Goal: Task Accomplishment & Management: Complete application form

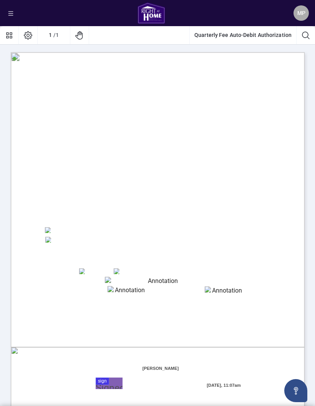
click at [269, 36] on button "Quarterly Fee Auto-Debit Authorization" at bounding box center [243, 35] width 106 height 18
click at [302, 15] on span "MP" at bounding box center [301, 13] width 8 height 8
click at [240, 77] on div "Right at Home Realty, Brokerage Quarterly Fees Billing Authorization Quarterly …" at bounding box center [194, 290] width 367 height 476
click at [10, 15] on icon "menu" at bounding box center [10, 13] width 5 height 5
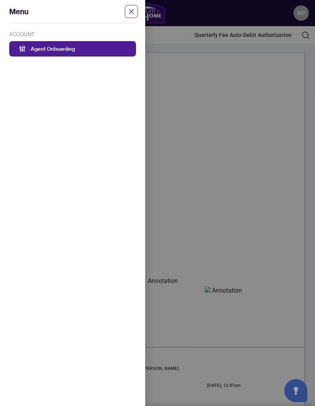
click at [51, 48] on link "Agent Onboarding" at bounding box center [53, 48] width 44 height 7
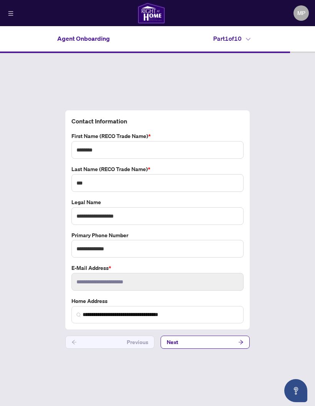
click at [220, 349] on button "Next" at bounding box center [205, 342] width 89 height 13
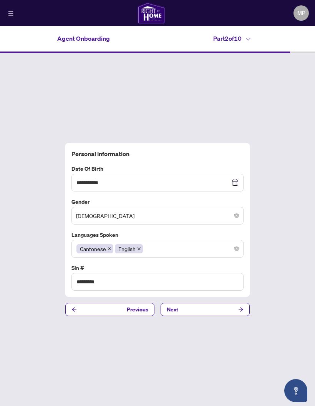
click at [220, 356] on div "**********" at bounding box center [157, 229] width 315 height 353
click at [228, 316] on button "Next" at bounding box center [205, 309] width 89 height 13
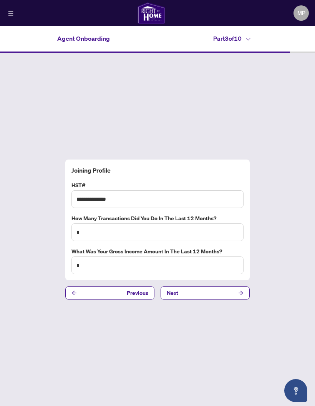
click at [239, 299] on span "button" at bounding box center [240, 293] width 5 height 12
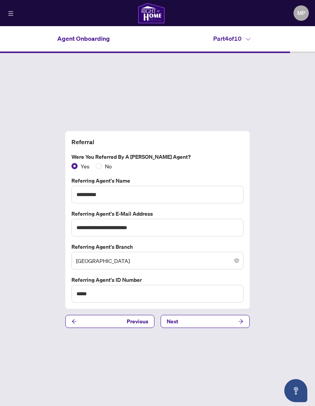
click at [238, 324] on icon "arrow-right" at bounding box center [240, 321] width 5 height 5
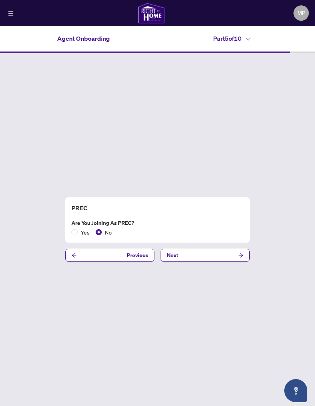
click at [238, 262] on button "Next" at bounding box center [205, 255] width 89 height 13
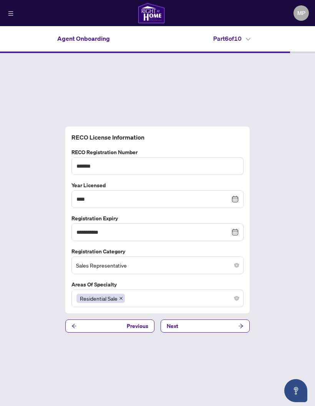
click at [230, 332] on button "Next" at bounding box center [205, 325] width 89 height 13
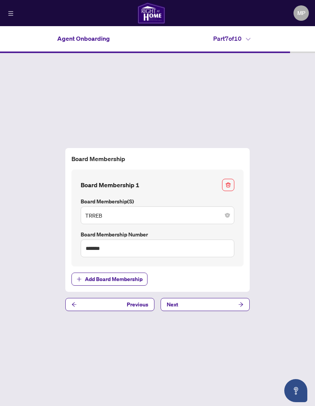
click at [237, 311] on button "Next" at bounding box center [205, 304] width 89 height 13
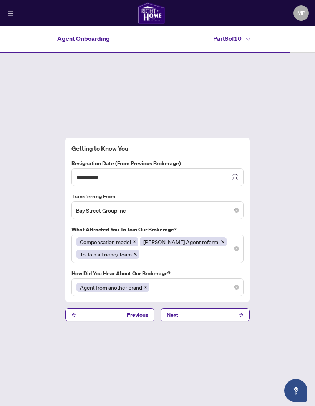
click at [238, 321] on button "Next" at bounding box center [205, 314] width 89 height 13
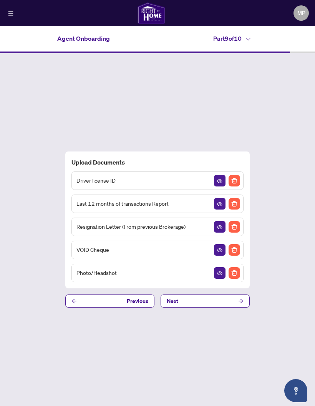
click at [243, 307] on span "button" at bounding box center [240, 301] width 5 height 12
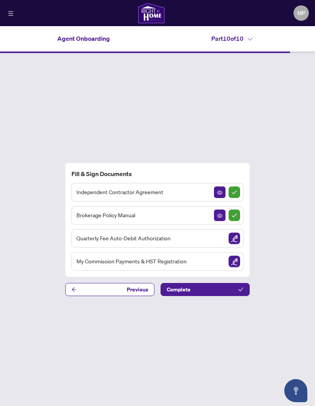
click at [137, 296] on span "Previous" at bounding box center [138, 289] width 22 height 12
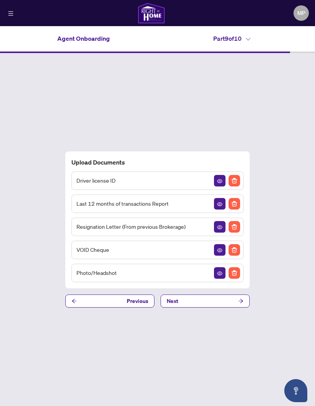
click at [189, 307] on button "Next" at bounding box center [205, 300] width 89 height 13
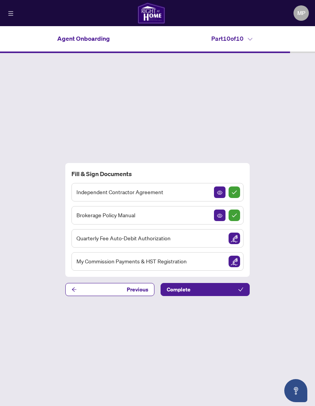
click at [233, 267] on img "Sign Document" at bounding box center [235, 262] width 12 height 12
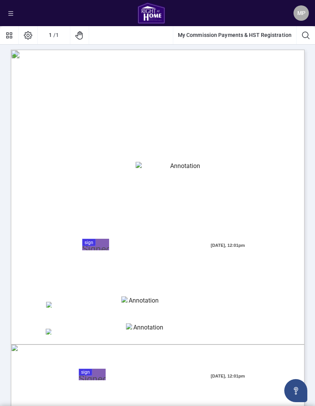
scroll to position [3, 0]
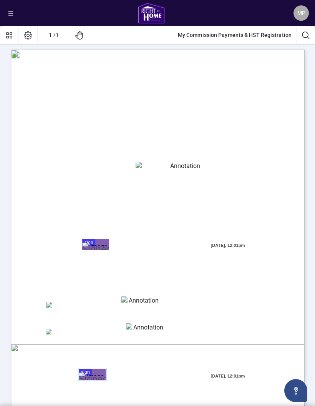
click at [49, 308] on span "☐" at bounding box center [48, 304] width 4 height 7
click at [141, 297] on textarea "01K5Y8VH1CV46KJCD6HVCXR8ZP" at bounding box center [140, 302] width 38 height 12
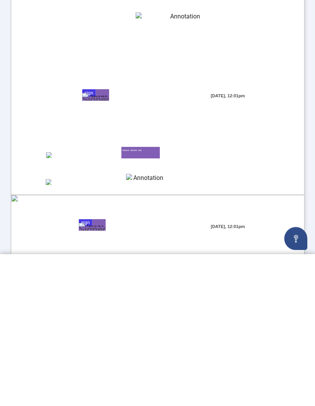
scroll to position [0, 0]
type textarea "**********"
click at [43, 153] on span "Page 1" at bounding box center [233, 406] width 394 height 507
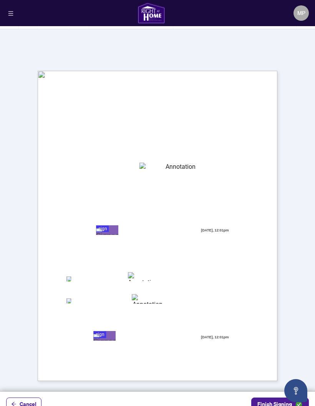
scroll to position [15, 0]
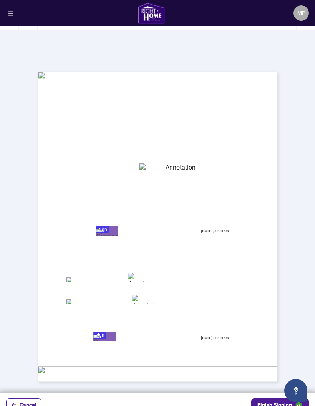
click at [204, 163] on textarea "01K5Y8V120SGGQ841HW8TCYMV1" at bounding box center [178, 167] width 76 height 9
click at [189, 163] on textarea "01K5Y8V120SGGQ841HW8TCYMV1" at bounding box center [178, 168] width 76 height 10
click at [193, 163] on textarea "01K5Y8V120SGGQ841HW8TCYMV1" at bounding box center [178, 168] width 76 height 10
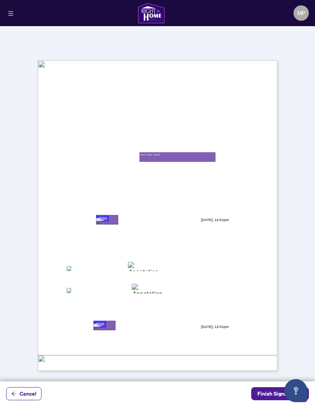
scroll to position [26, 0]
type textarea "**********"
click at [271, 396] on span "Finish Signing" at bounding box center [275, 393] width 35 height 12
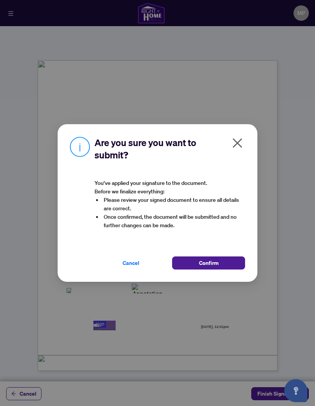
click at [238, 264] on button "Confirm" at bounding box center [208, 262] width 73 height 13
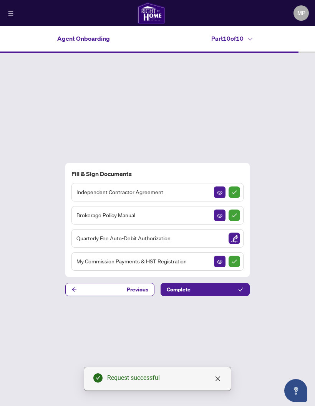
click at [238, 233] on img "Sign Document" at bounding box center [235, 239] width 12 height 12
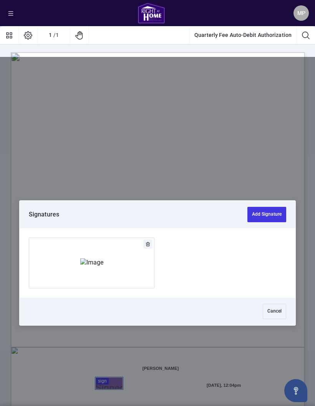
click at [119, 268] on span "☐" at bounding box center [117, 271] width 4 height 7
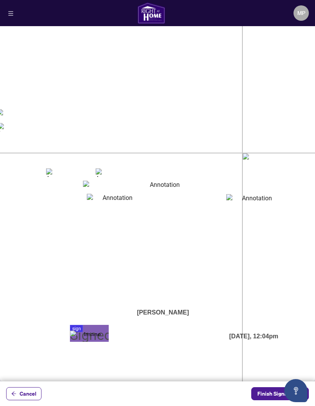
scroll to position [26, 0]
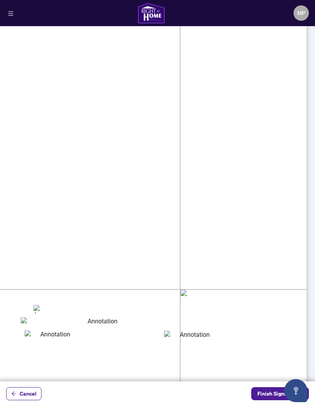
click at [263, 397] on span "Finish Signing" at bounding box center [275, 393] width 35 height 12
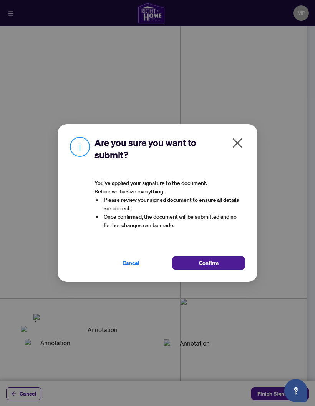
scroll to position [22, 122]
click at [238, 264] on button "Confirm" at bounding box center [208, 262] width 73 height 13
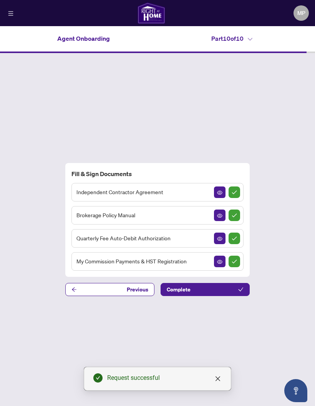
click at [238, 287] on icon "check" at bounding box center [240, 289] width 5 height 5
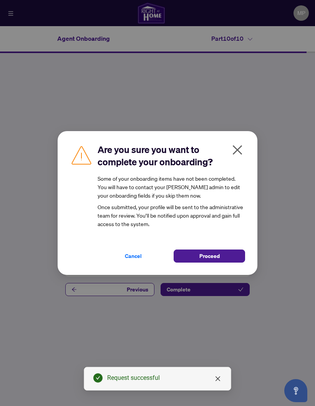
click at [131, 258] on span "Cancel" at bounding box center [133, 256] width 17 height 12
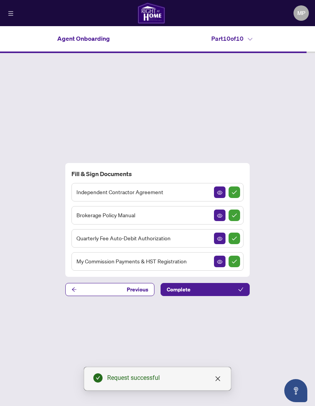
click at [131, 283] on span "Previous" at bounding box center [138, 289] width 22 height 12
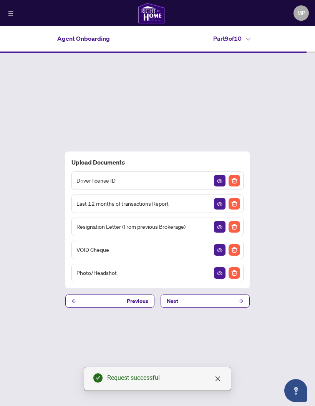
click at [138, 295] on span "Previous" at bounding box center [138, 301] width 22 height 12
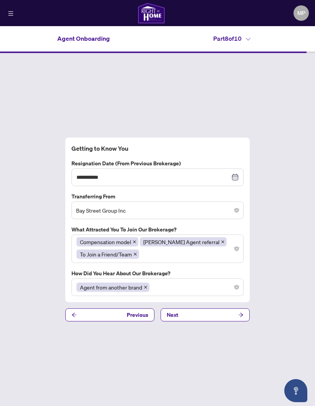
click at [141, 309] on span "Previous" at bounding box center [138, 315] width 22 height 12
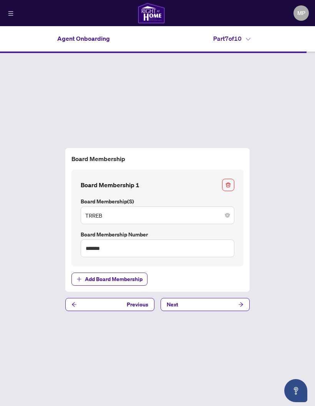
click at [145, 298] on span "Previous" at bounding box center [138, 304] width 22 height 12
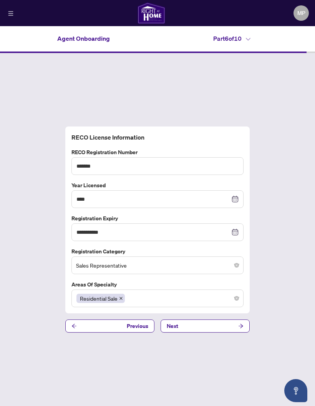
click at [128, 320] on span "Previous" at bounding box center [138, 326] width 22 height 12
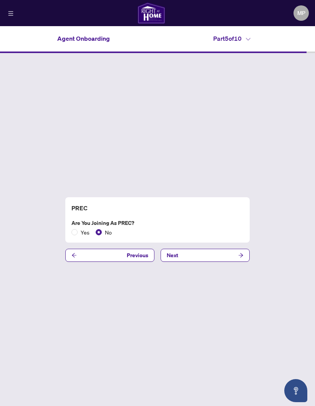
click at [135, 249] on span "Previous" at bounding box center [138, 255] width 22 height 12
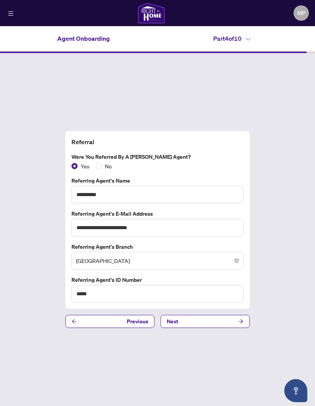
click at [124, 297] on div "**********" at bounding box center [157, 229] width 315 height 353
click at [129, 315] on span "Previous" at bounding box center [138, 321] width 22 height 12
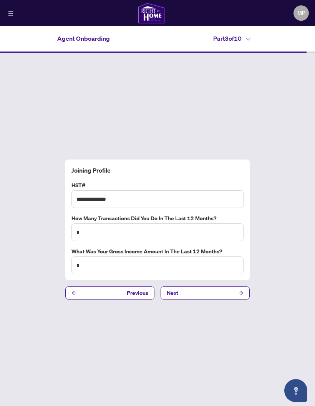
click at [215, 286] on button "Next" at bounding box center [205, 292] width 89 height 13
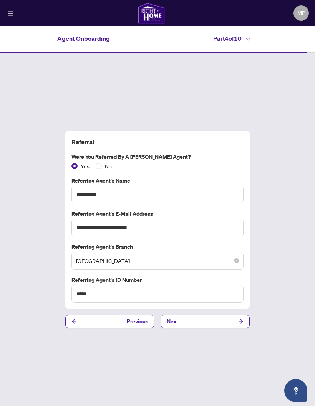
click at [218, 315] on button "Next" at bounding box center [205, 321] width 89 height 13
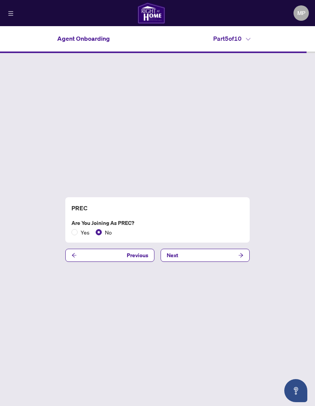
click at [227, 249] on button "Next" at bounding box center [205, 255] width 89 height 13
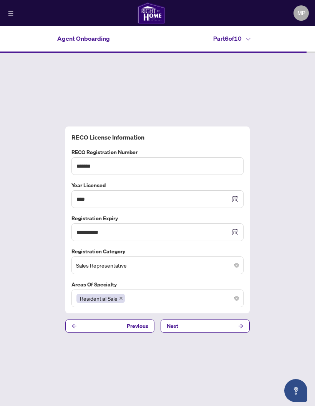
click at [219, 319] on button "Next" at bounding box center [205, 325] width 89 height 13
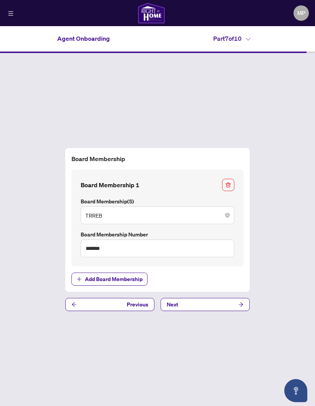
click at [232, 298] on button "Next" at bounding box center [205, 304] width 89 height 13
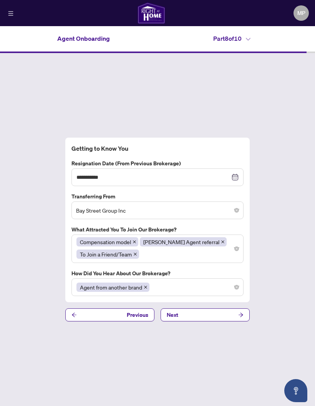
click at [236, 308] on button "Next" at bounding box center [205, 314] width 89 height 13
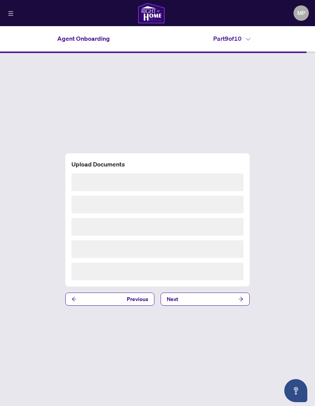
click at [238, 296] on icon "arrow-right" at bounding box center [240, 298] width 5 height 5
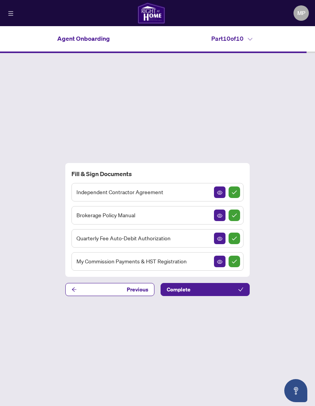
click at [239, 287] on icon "check" at bounding box center [240, 289] width 5 height 5
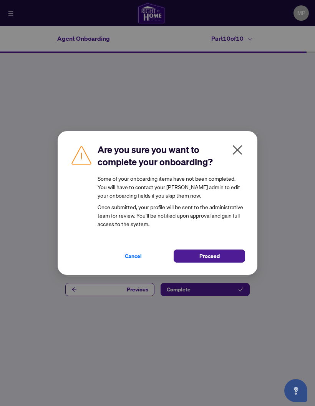
click at [221, 256] on button "Proceed" at bounding box center [209, 255] width 71 height 13
